Goal: Task Accomplishment & Management: Manage account settings

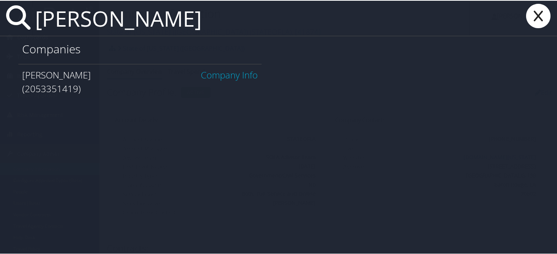
type input "[PERSON_NAME]"
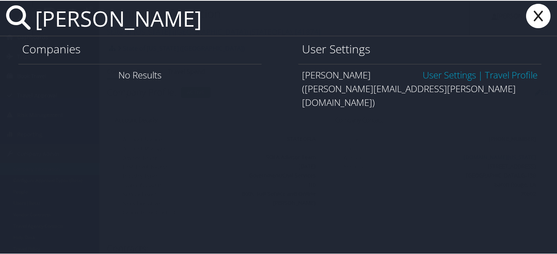
click at [427, 70] on link "User Settings" at bounding box center [448, 74] width 53 height 13
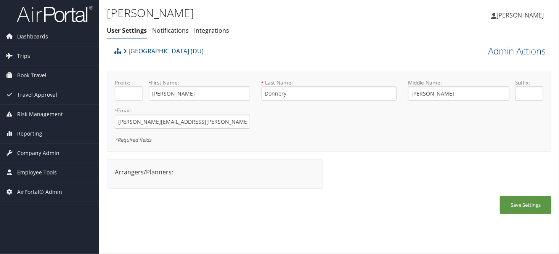
click at [361, 47] on div "University of Denver (DU)" at bounding box center [274, 53] width 322 height 21
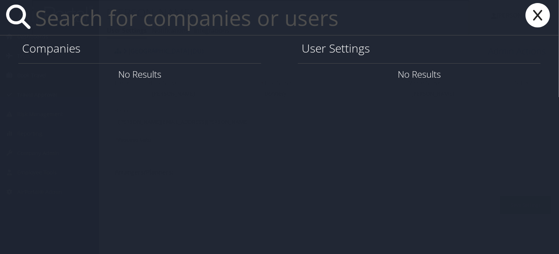
paste input "destyni.hubbard@bison.howard.edu"
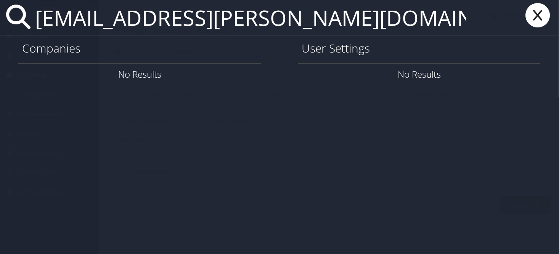
type input "destyni.hubbard@bison.howard.edu"
click at [534, 21] on icon at bounding box center [538, 15] width 31 height 24
